Goal: Feedback & Contribution: Contribute content

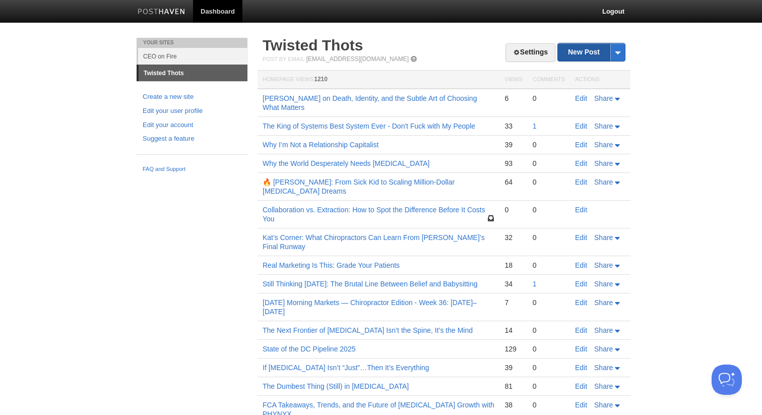
click at [564, 52] on link "New Post" at bounding box center [591, 52] width 67 height 18
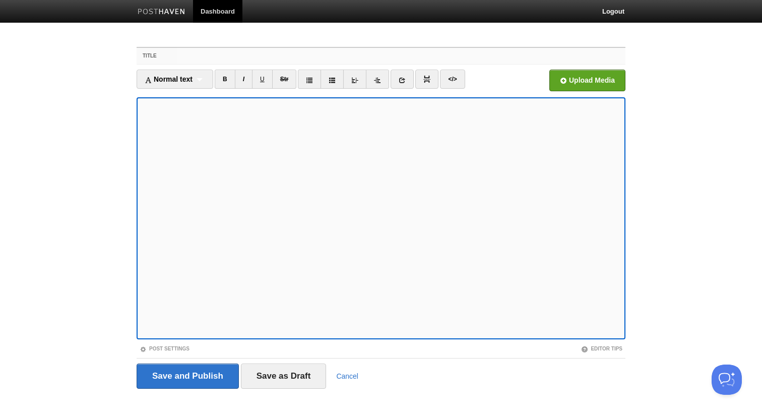
click at [252, 56] on input "Title" at bounding box center [401, 56] width 448 height 16
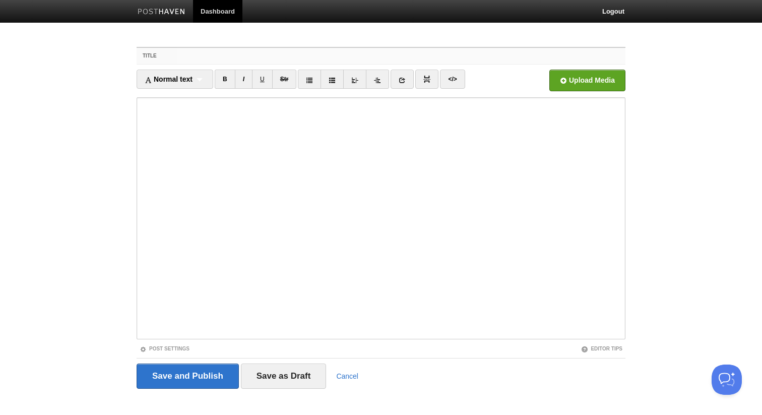
paste input "FDA Just Nuked Pharma Ads — Here’s Why We Should Be Pumped… and Pissed"
type input "FDA Just Nuked Pharma Ads — Here’s Why We Should Be Pumped… and Pissed"
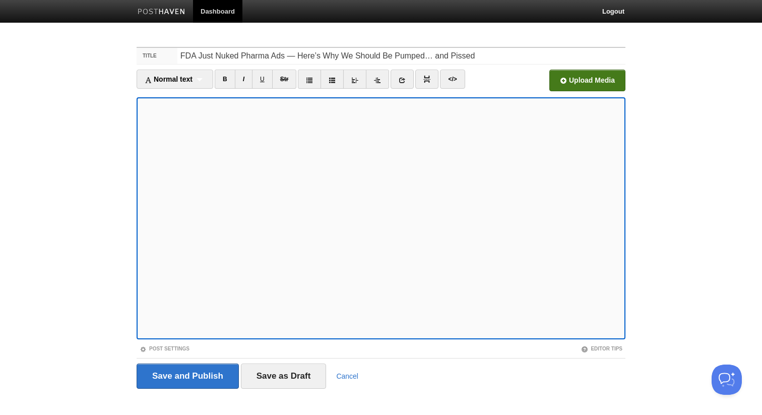
click at [583, 71] on input "file" at bounding box center [283, 82] width 763 height 51
click at [181, 380] on input "Save and Publish" at bounding box center [188, 375] width 102 height 25
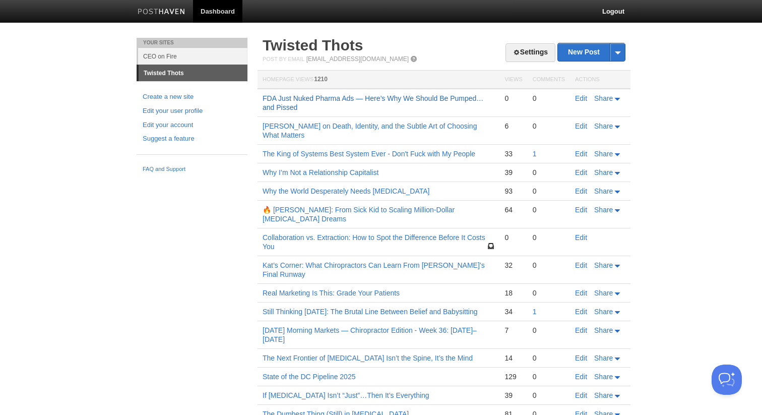
click at [308, 97] on link "FDA Just Nuked Pharma Ads — Here’s Why We Should Be Pumped… and Pissed" at bounding box center [373, 102] width 221 height 17
click at [321, 97] on link "FDA Just Nuked Pharma Ads — Here’s Why We Should Be Pumped… and Pissed" at bounding box center [373, 102] width 221 height 17
click at [304, 97] on link "FDA Just Nuked Pharma Ads — Here’s Why We Should Be Pumped… and Pissed" at bounding box center [373, 102] width 221 height 17
